Goal: Task Accomplishment & Management: Manage account settings

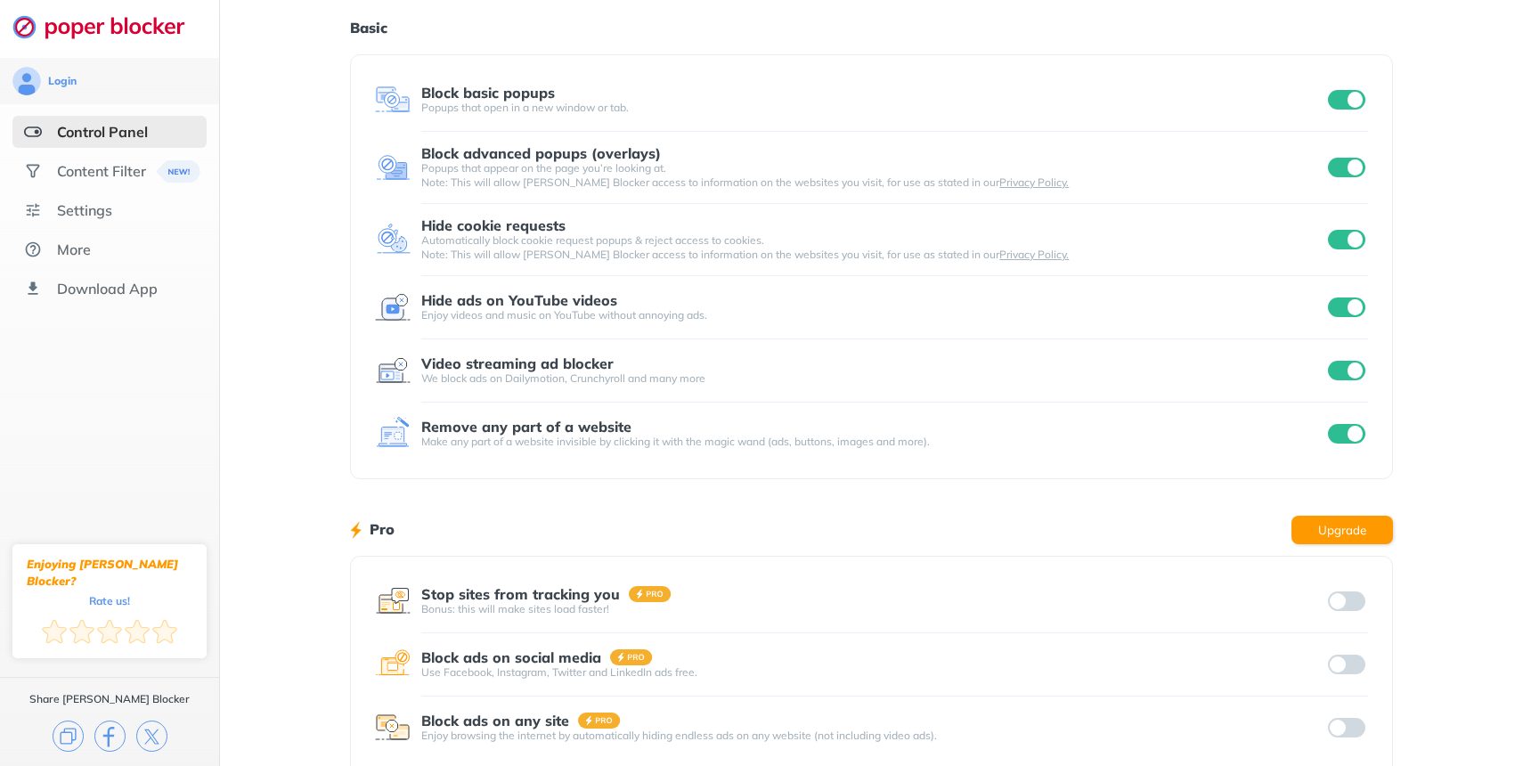
scroll to position [82, 0]
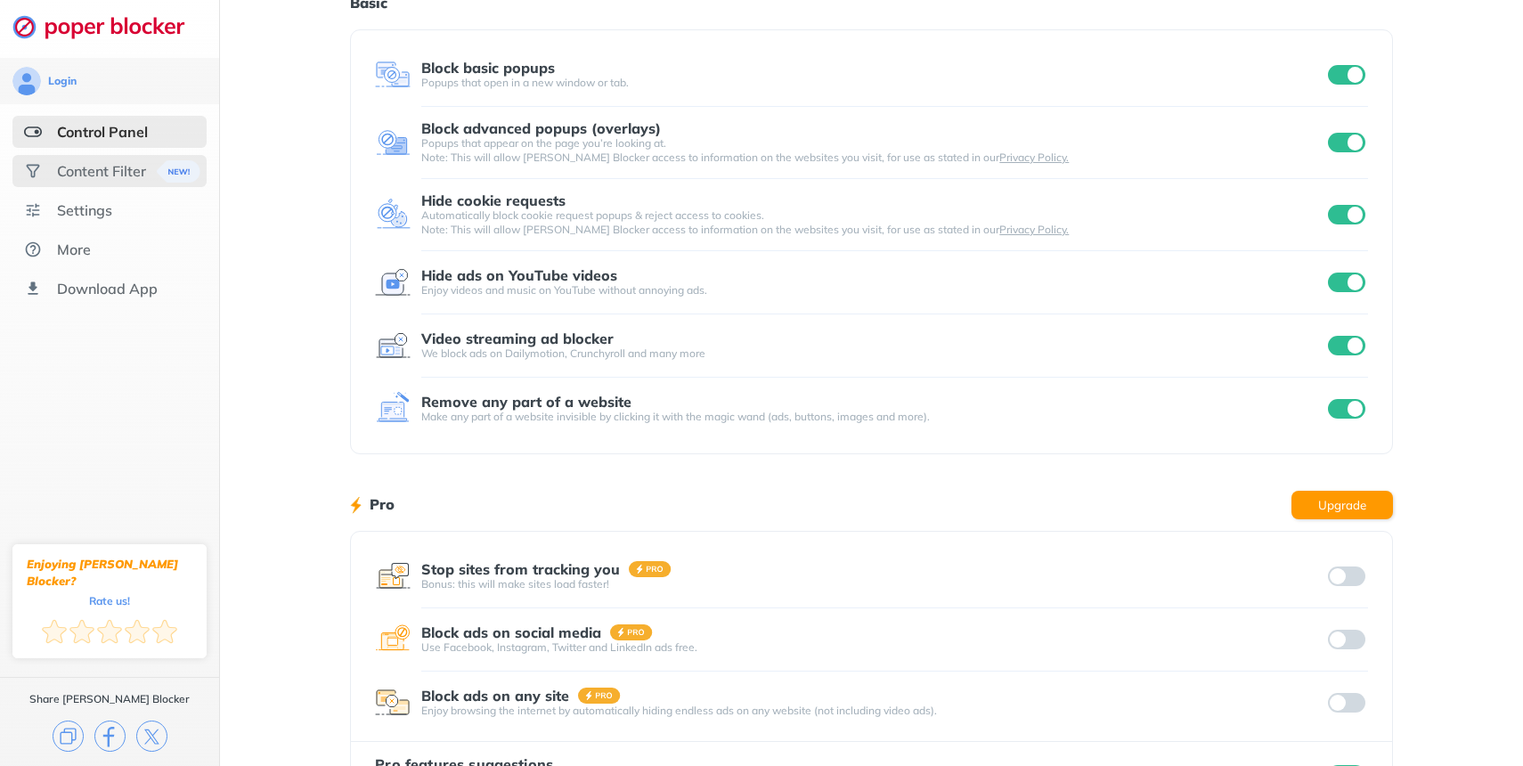
click at [111, 167] on div "Content Filter" at bounding box center [101, 171] width 89 height 18
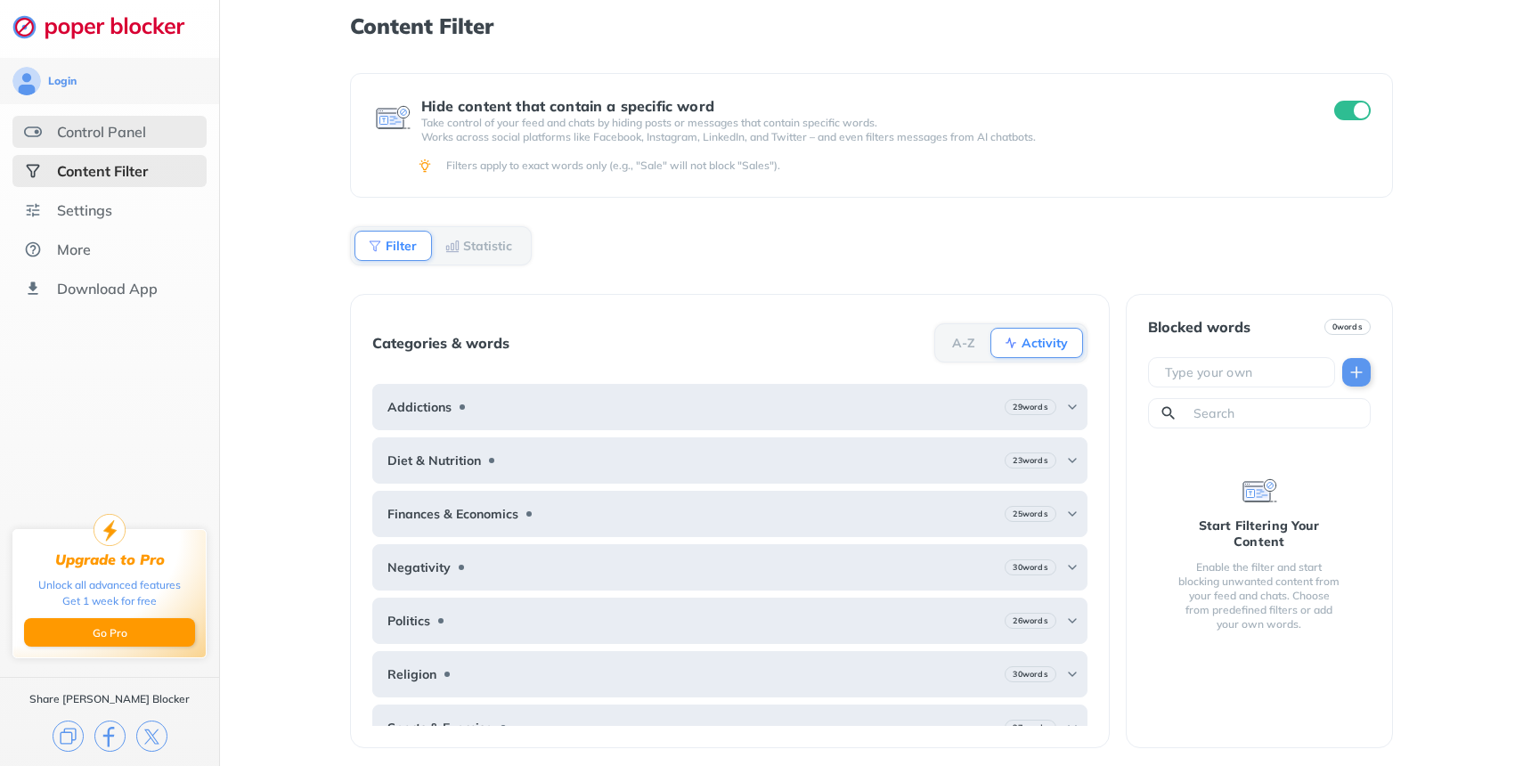
click at [96, 126] on div "Control Panel" at bounding box center [101, 132] width 89 height 18
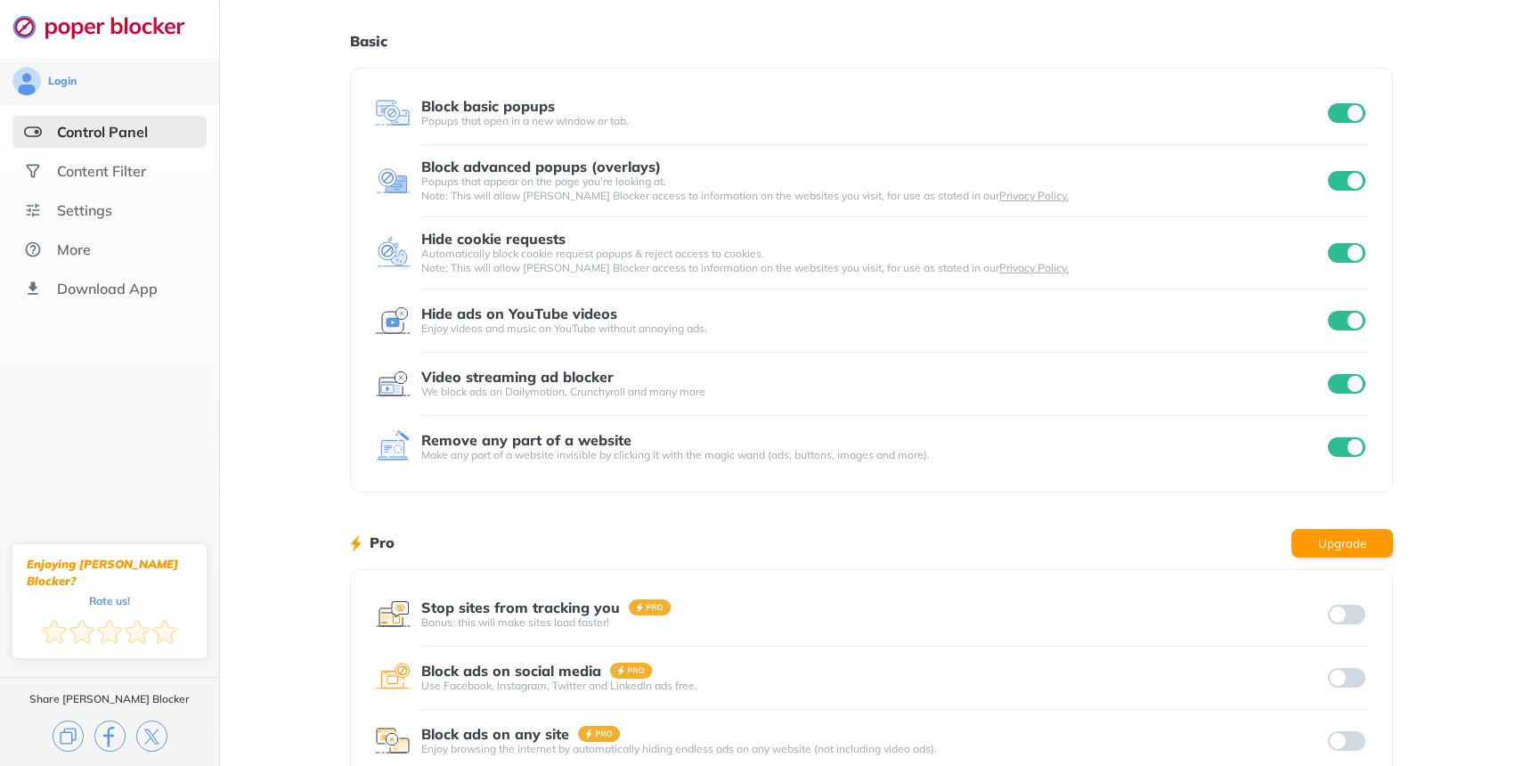
scroll to position [155, 0]
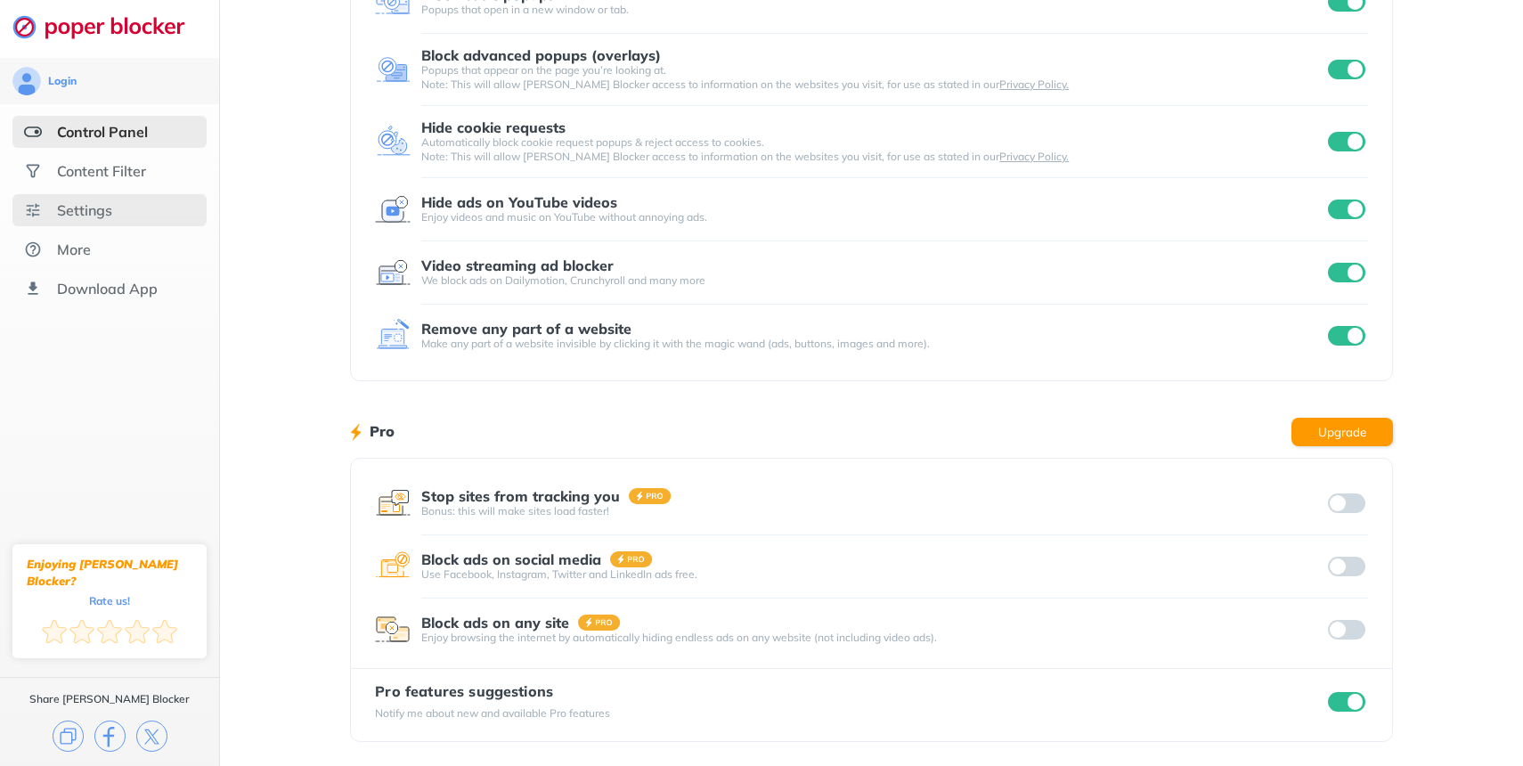
click at [86, 201] on div "Settings" at bounding box center [84, 210] width 55 height 18
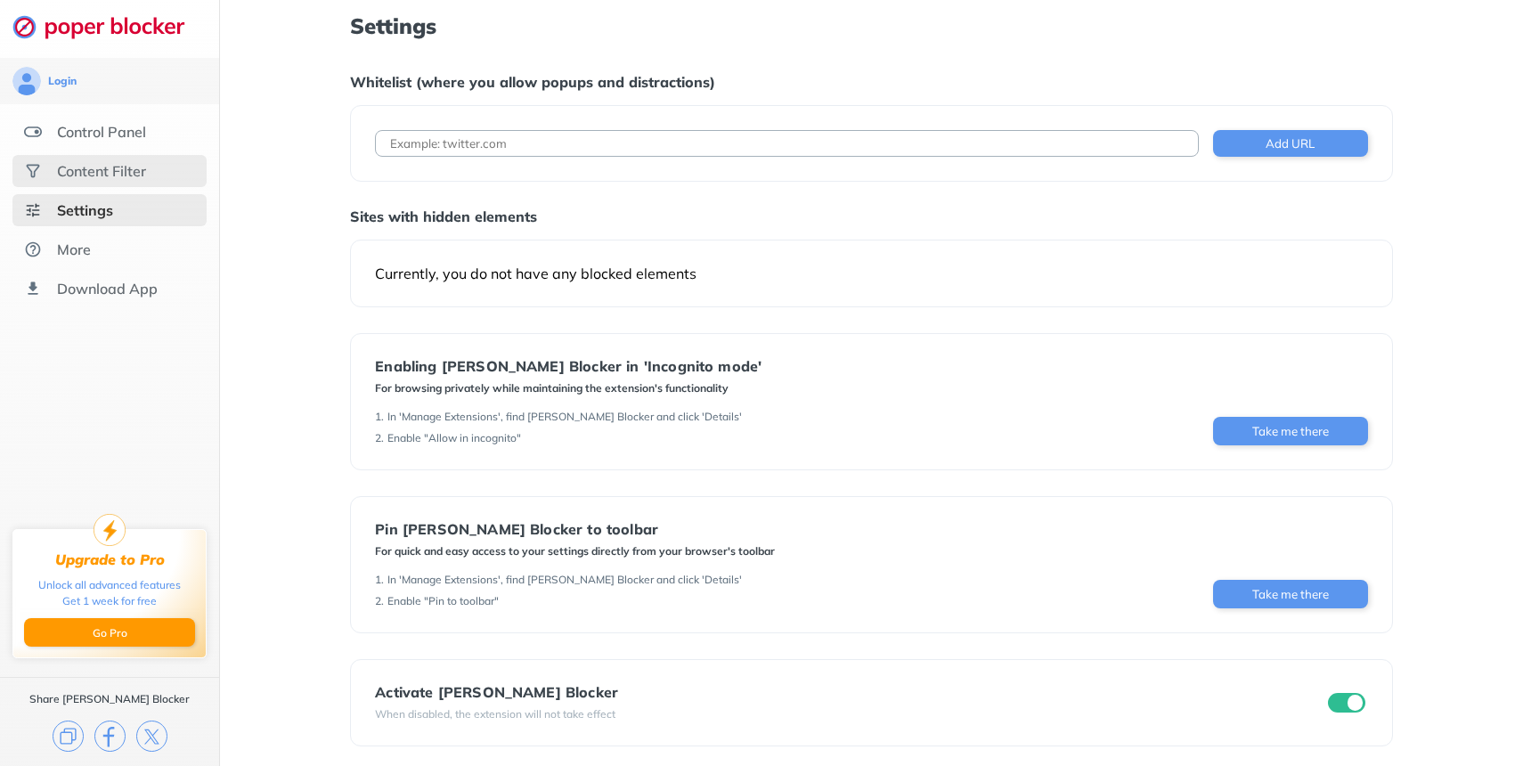
click at [97, 176] on div "Content Filter" at bounding box center [101, 171] width 89 height 18
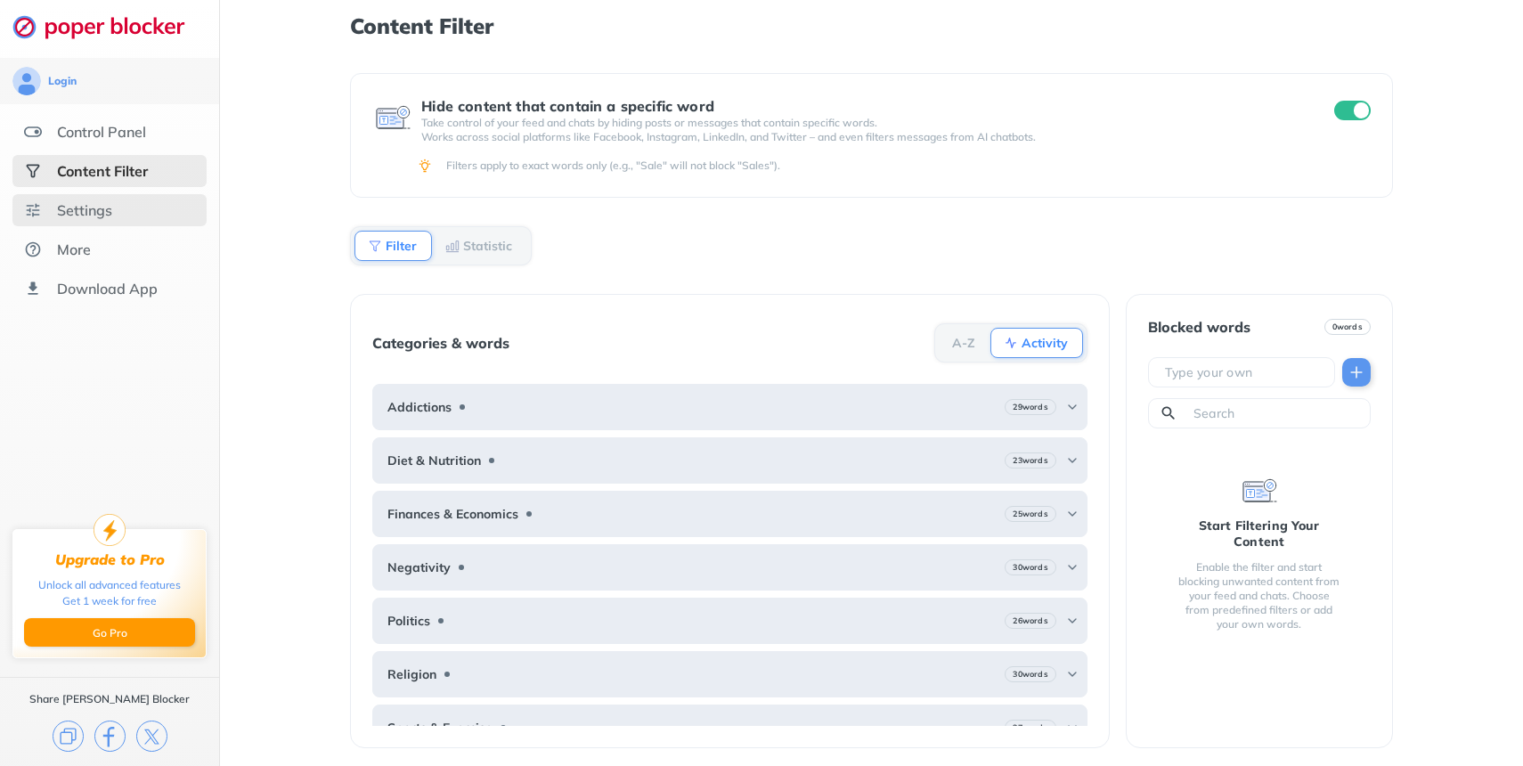
click at [137, 208] on div "Settings" at bounding box center [109, 210] width 194 height 32
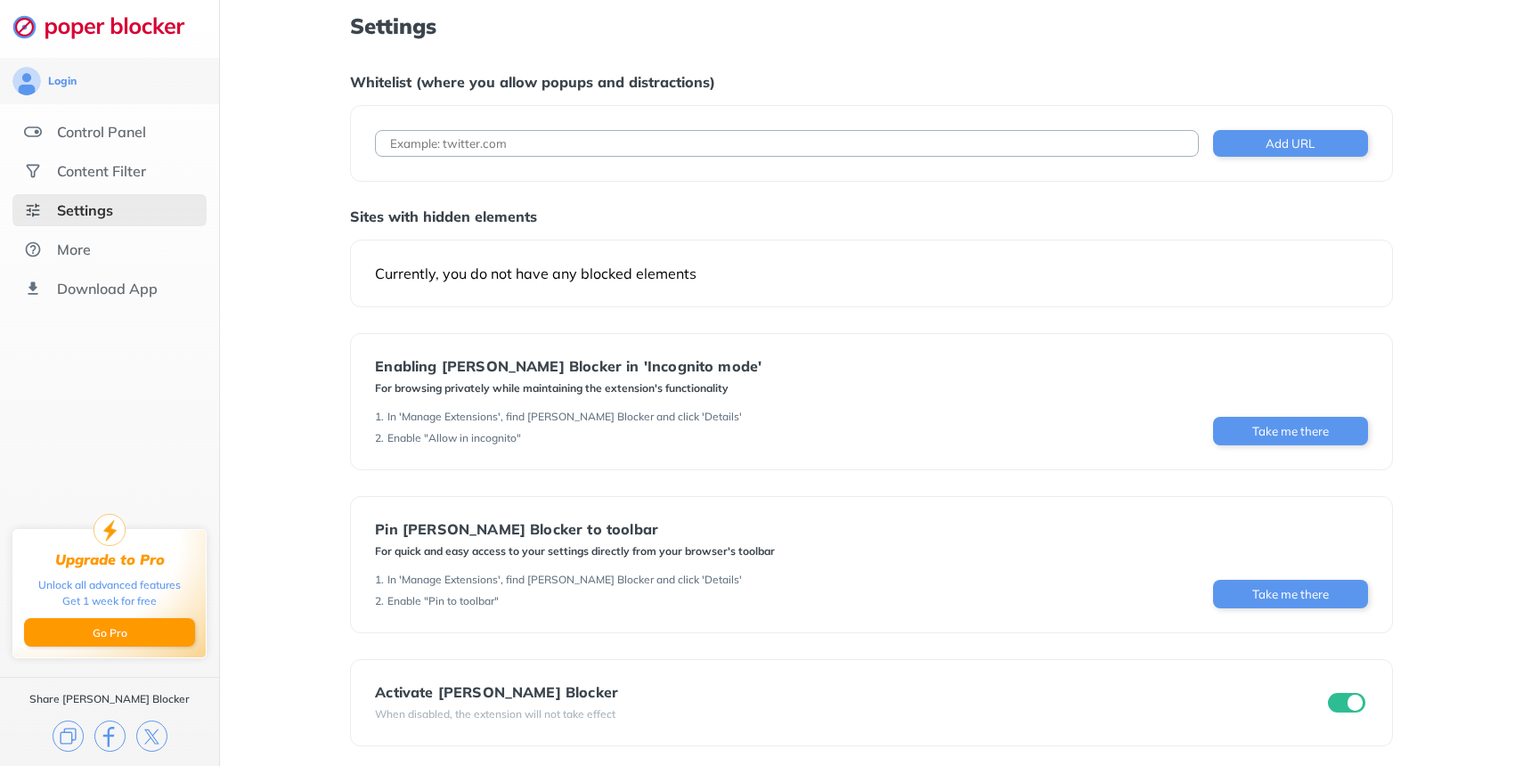
click at [483, 159] on div "Add URL" at bounding box center [871, 143] width 1042 height 77
click at [483, 151] on input at bounding box center [786, 143] width 823 height 27
type input "y"
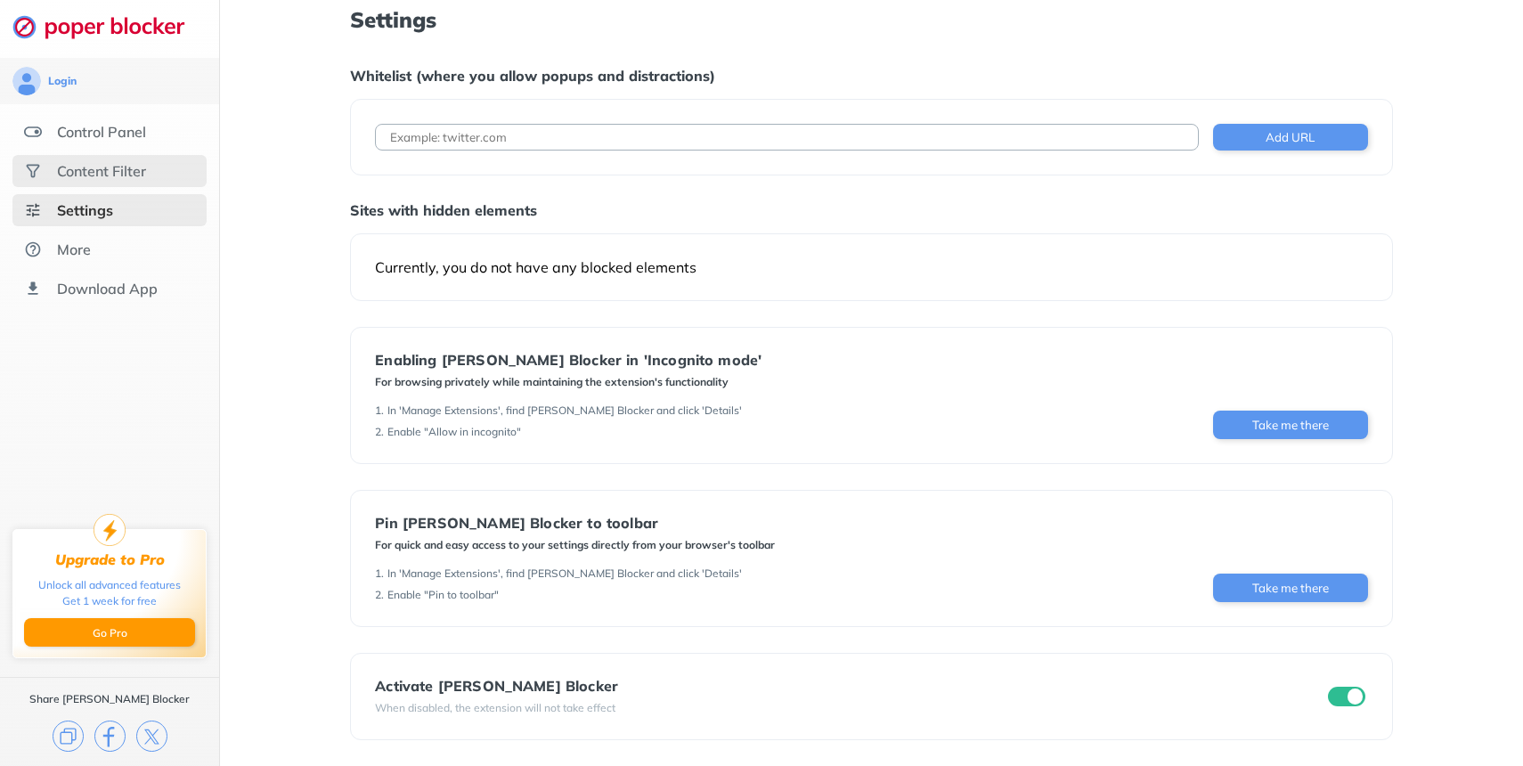
click at [77, 155] on div "Content Filter" at bounding box center [109, 171] width 194 height 32
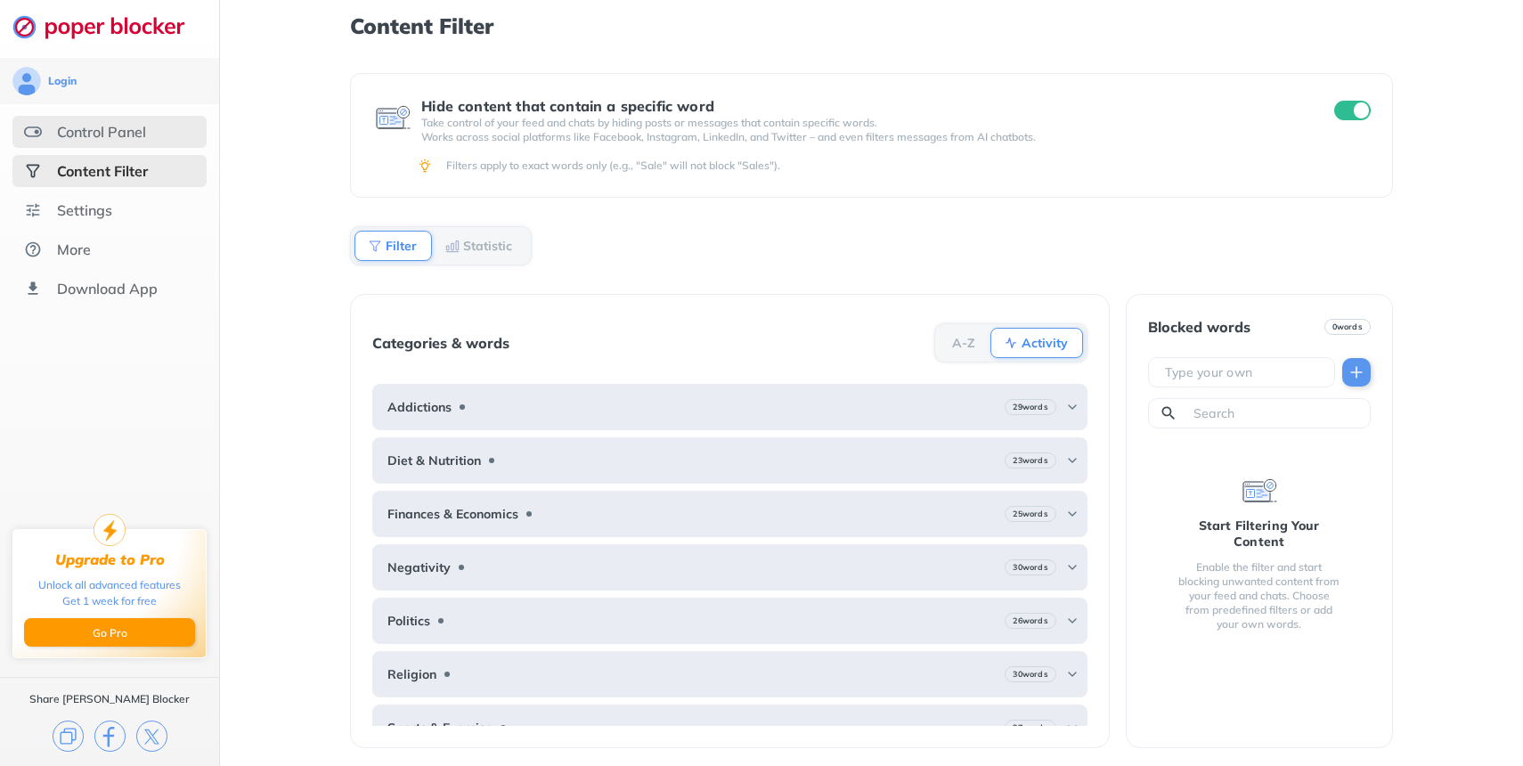
click at [75, 139] on div "Control Panel" at bounding box center [101, 132] width 89 height 18
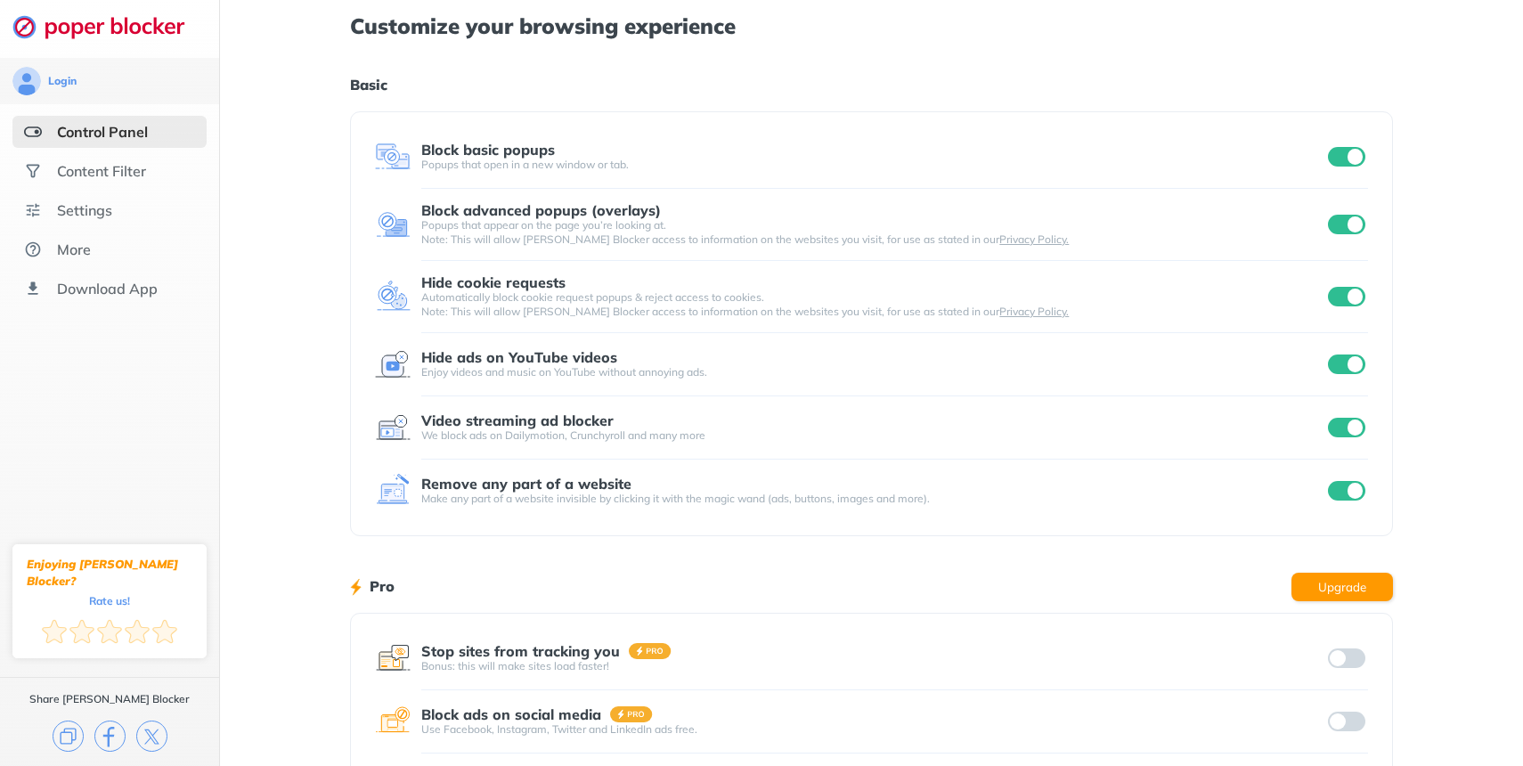
click at [1331, 217] on input "checkbox" at bounding box center [1346, 225] width 37 height 20
click at [1338, 220] on input "checkbox" at bounding box center [1346, 225] width 37 height 20
click at [1361, 430] on input "checkbox" at bounding box center [1346, 428] width 37 height 20
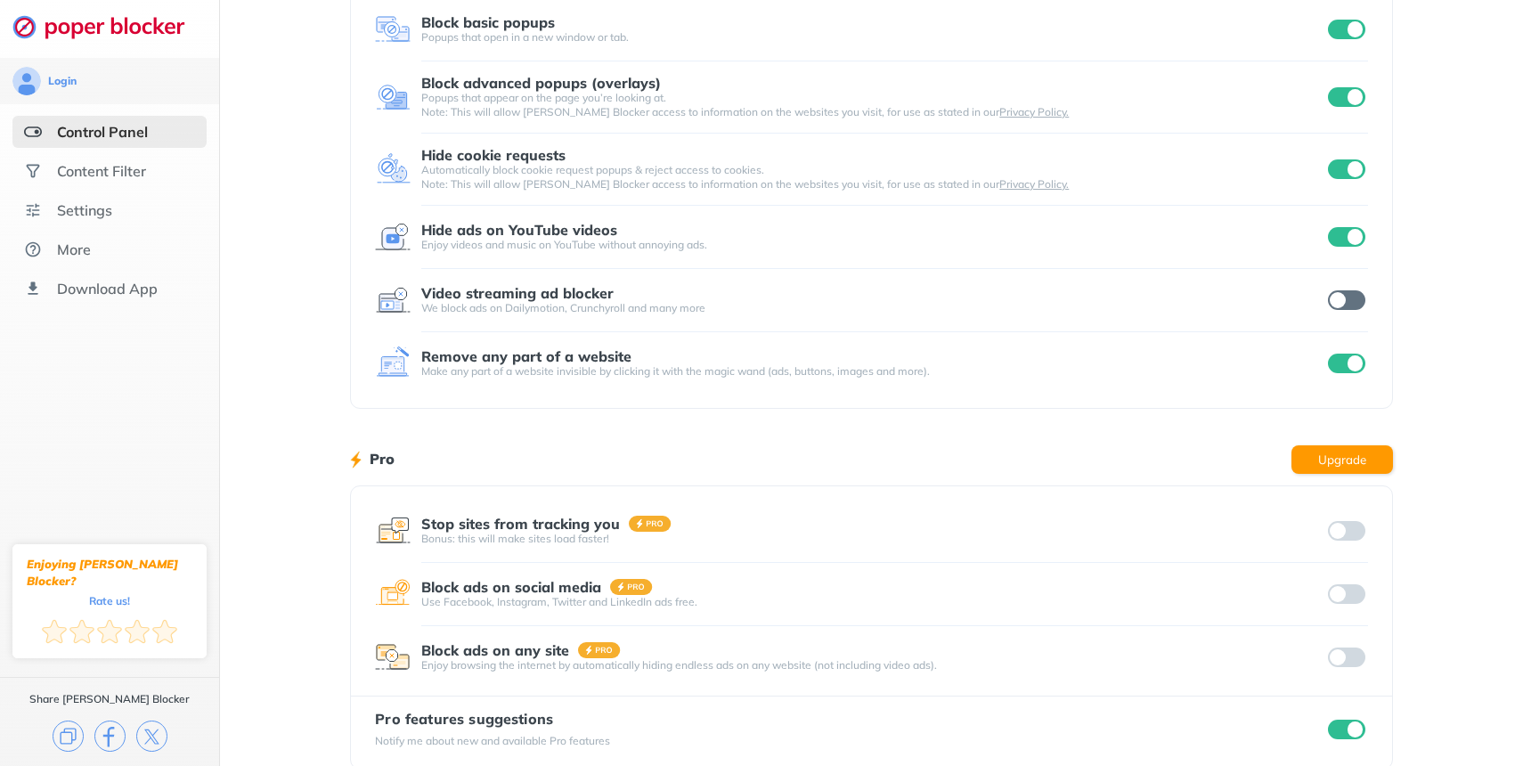
scroll to position [155, 0]
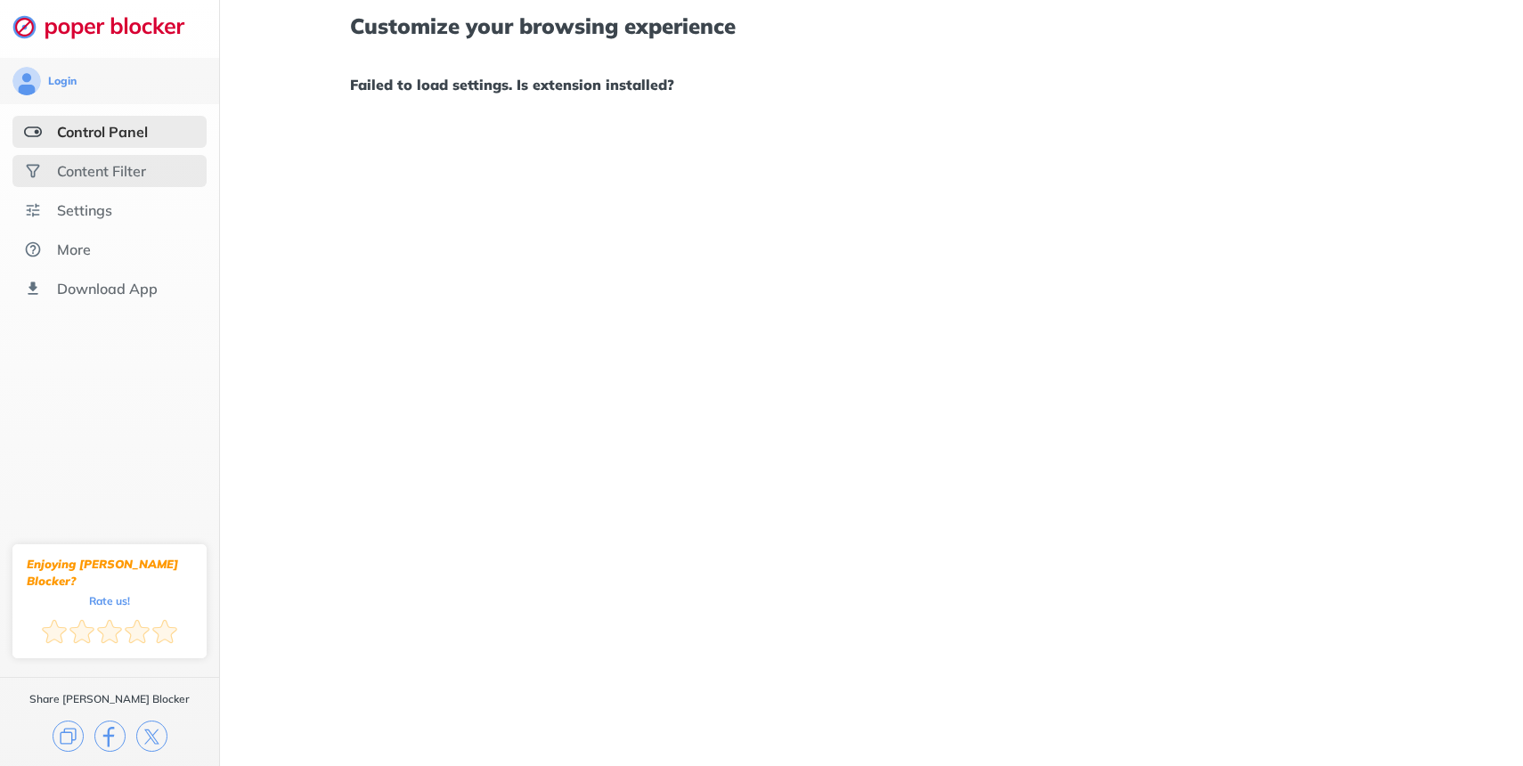
click at [100, 159] on div "Content Filter" at bounding box center [109, 171] width 194 height 32
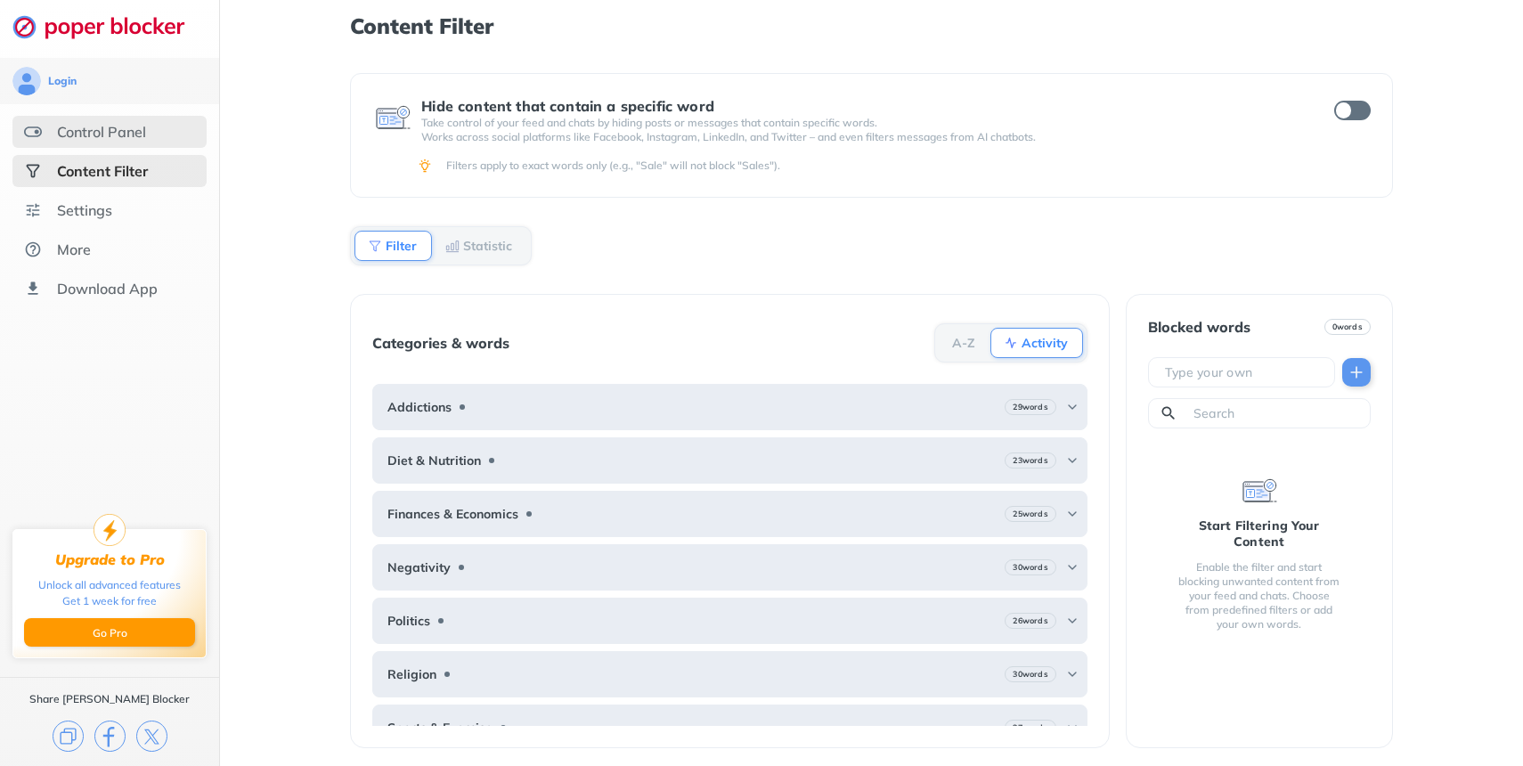
click at [99, 138] on div "Control Panel" at bounding box center [101, 132] width 89 height 18
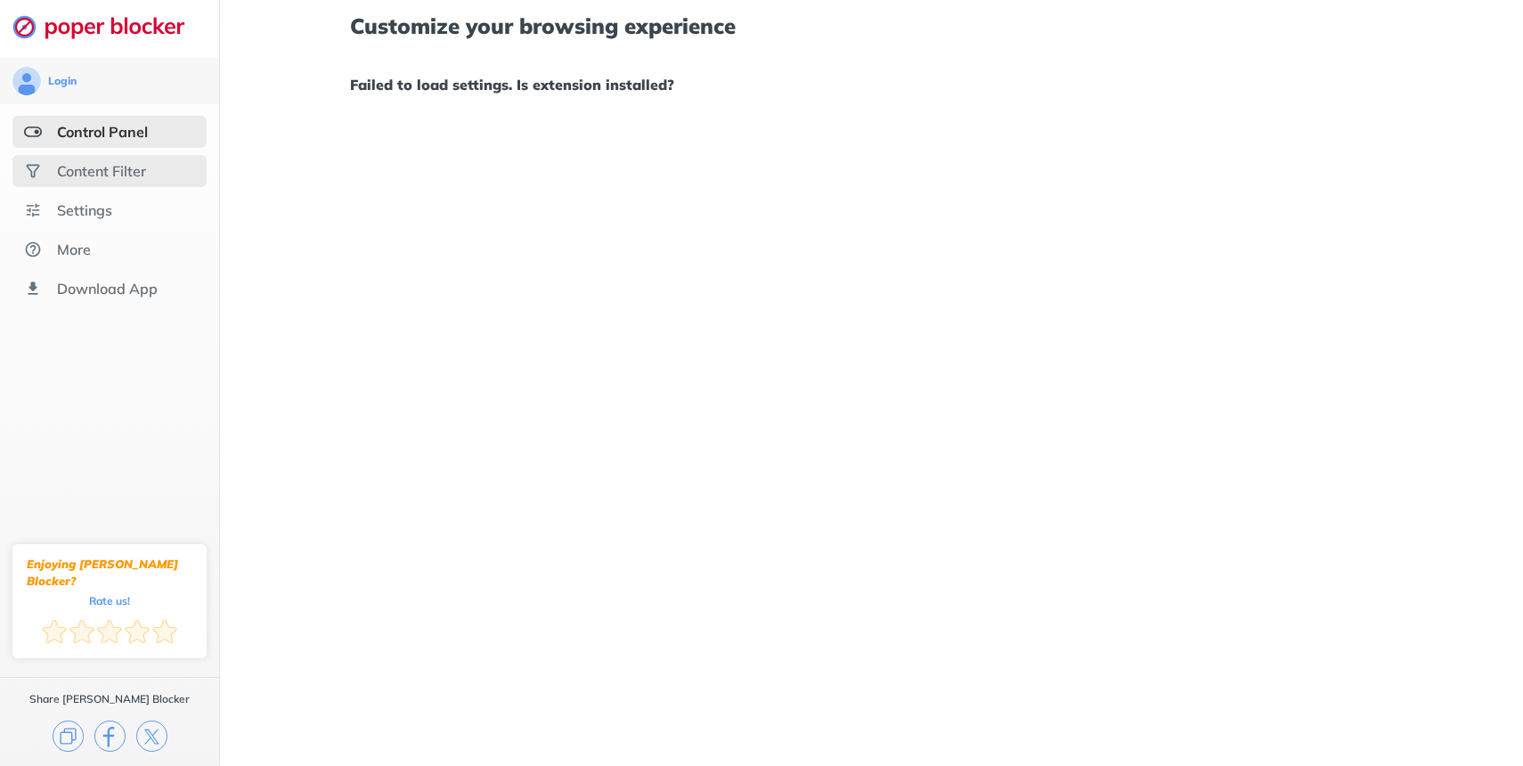
click at [108, 176] on div "Content Filter" at bounding box center [101, 171] width 89 height 18
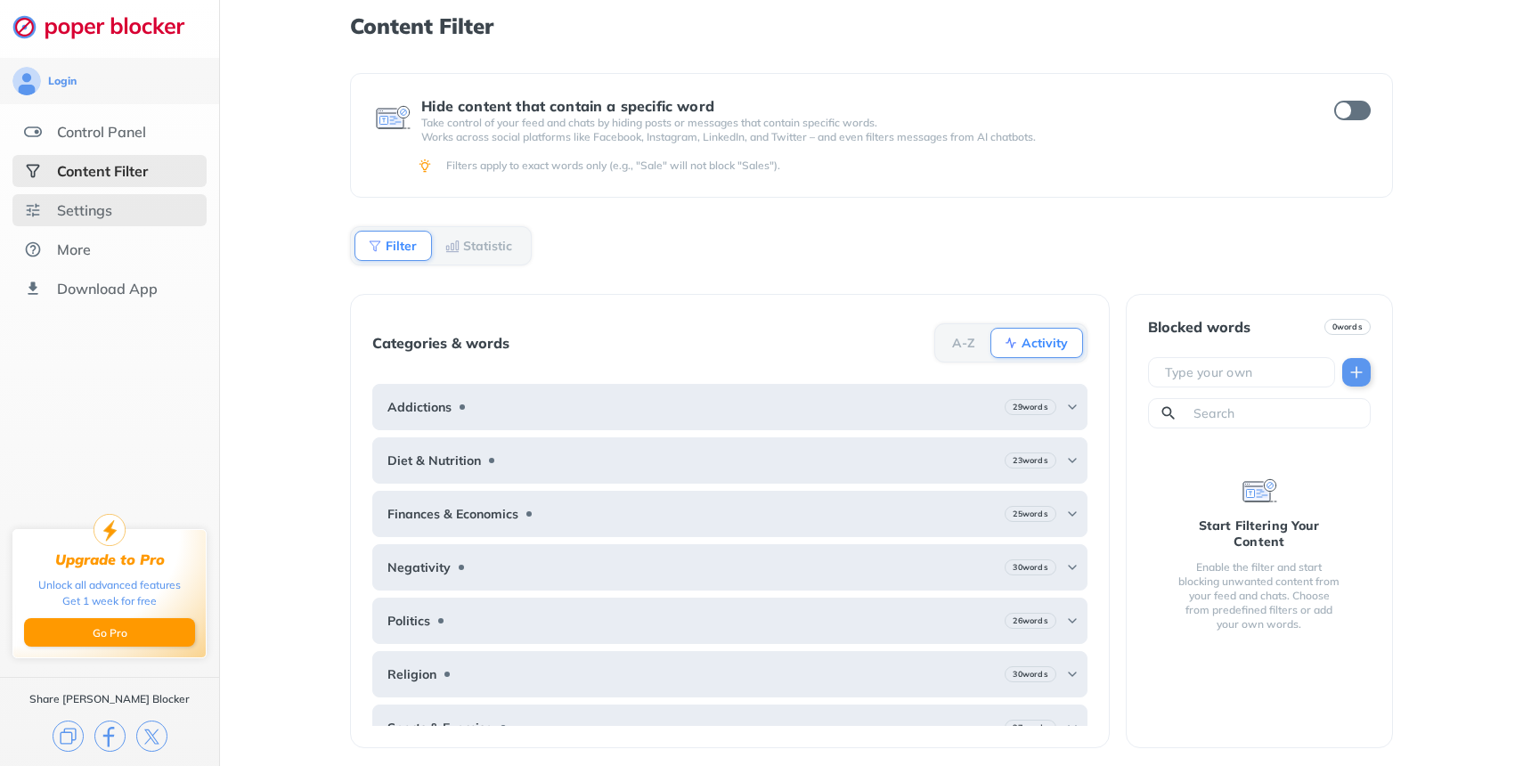
click at [114, 208] on div "Settings" at bounding box center [109, 210] width 194 height 32
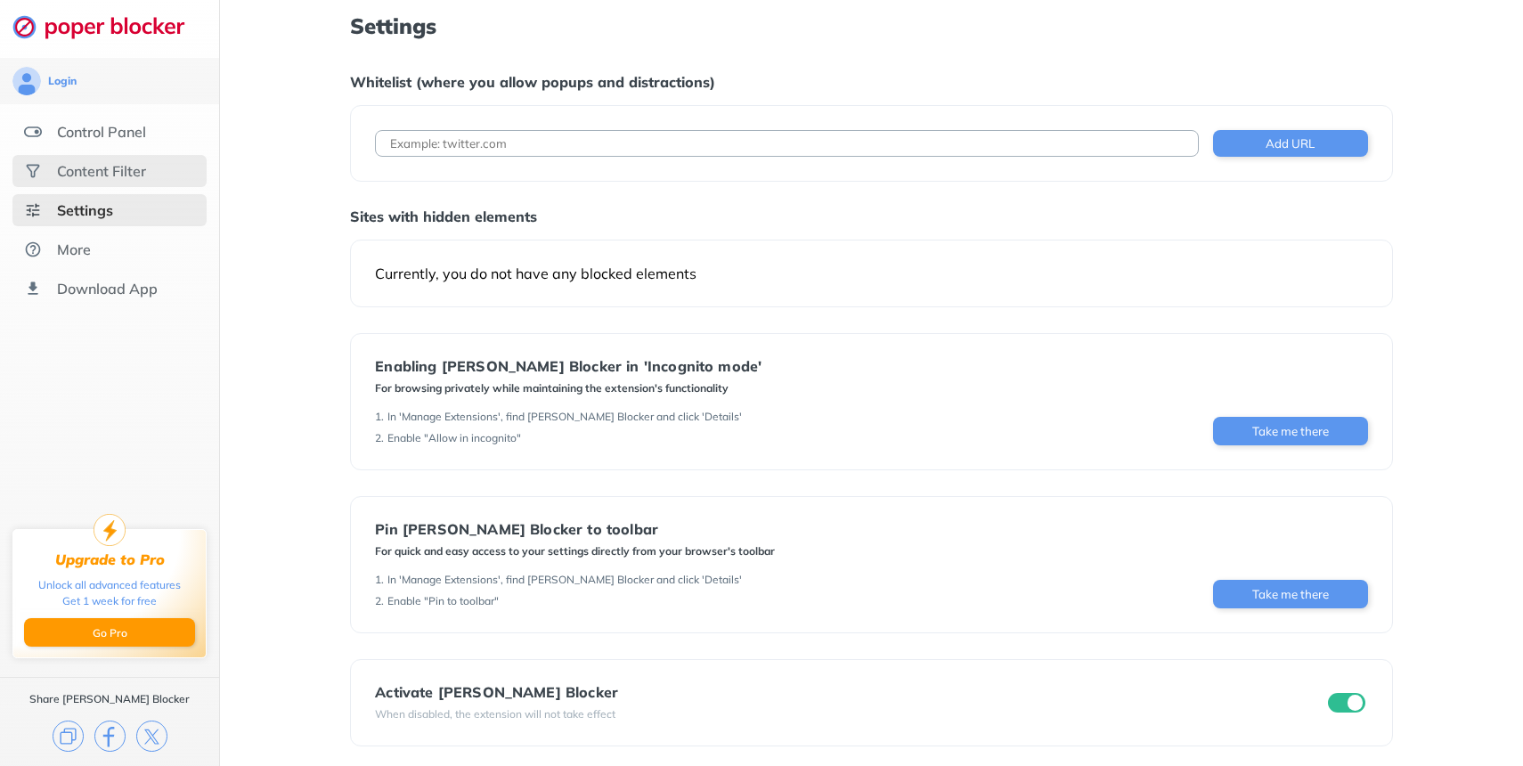
click at [107, 172] on div "Content Filter" at bounding box center [101, 171] width 89 height 18
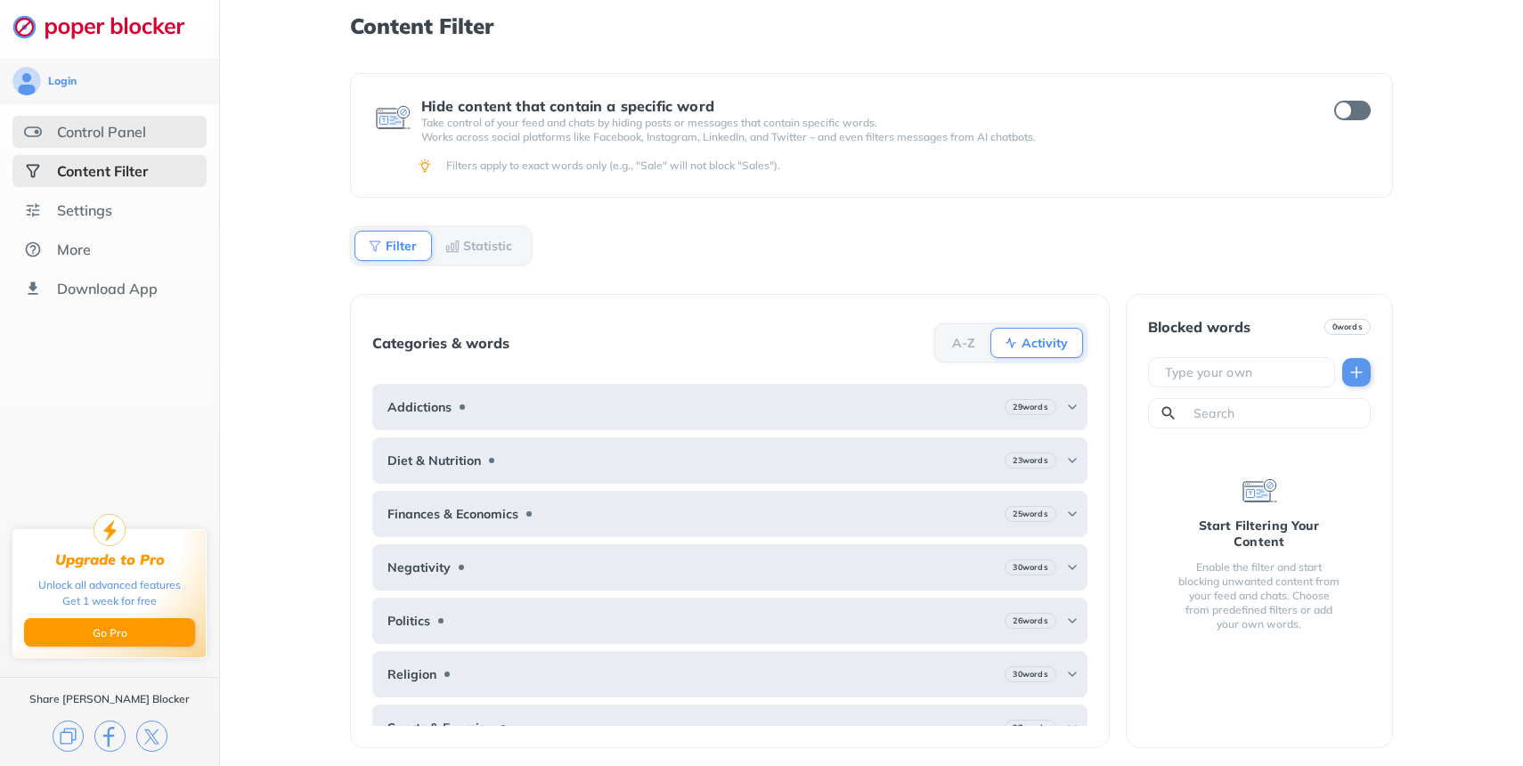
click at [104, 127] on div "Control Panel" at bounding box center [101, 132] width 89 height 18
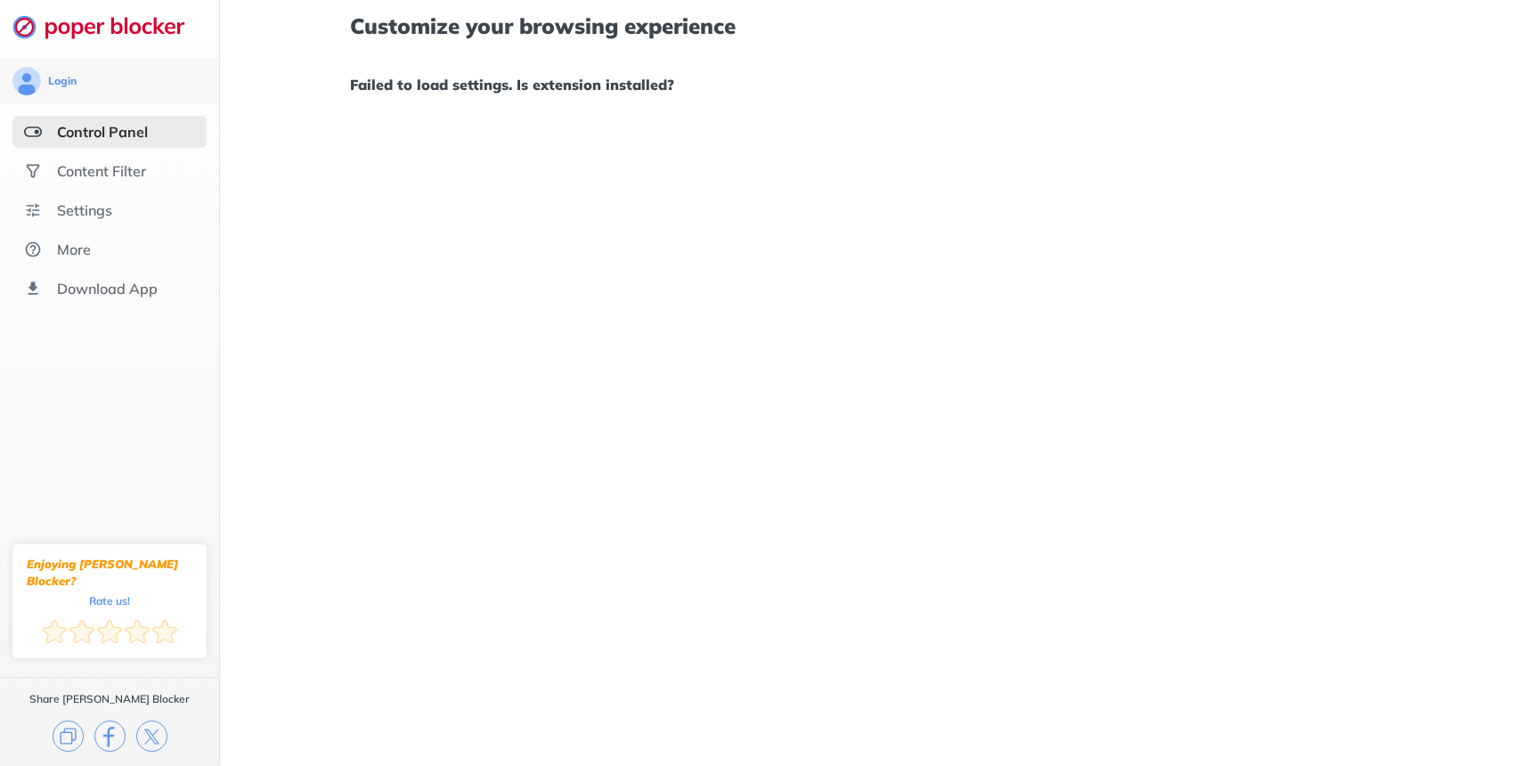
click at [64, 32] on img at bounding box center [107, 26] width 191 height 25
